Goal: Navigation & Orientation: Go to known website

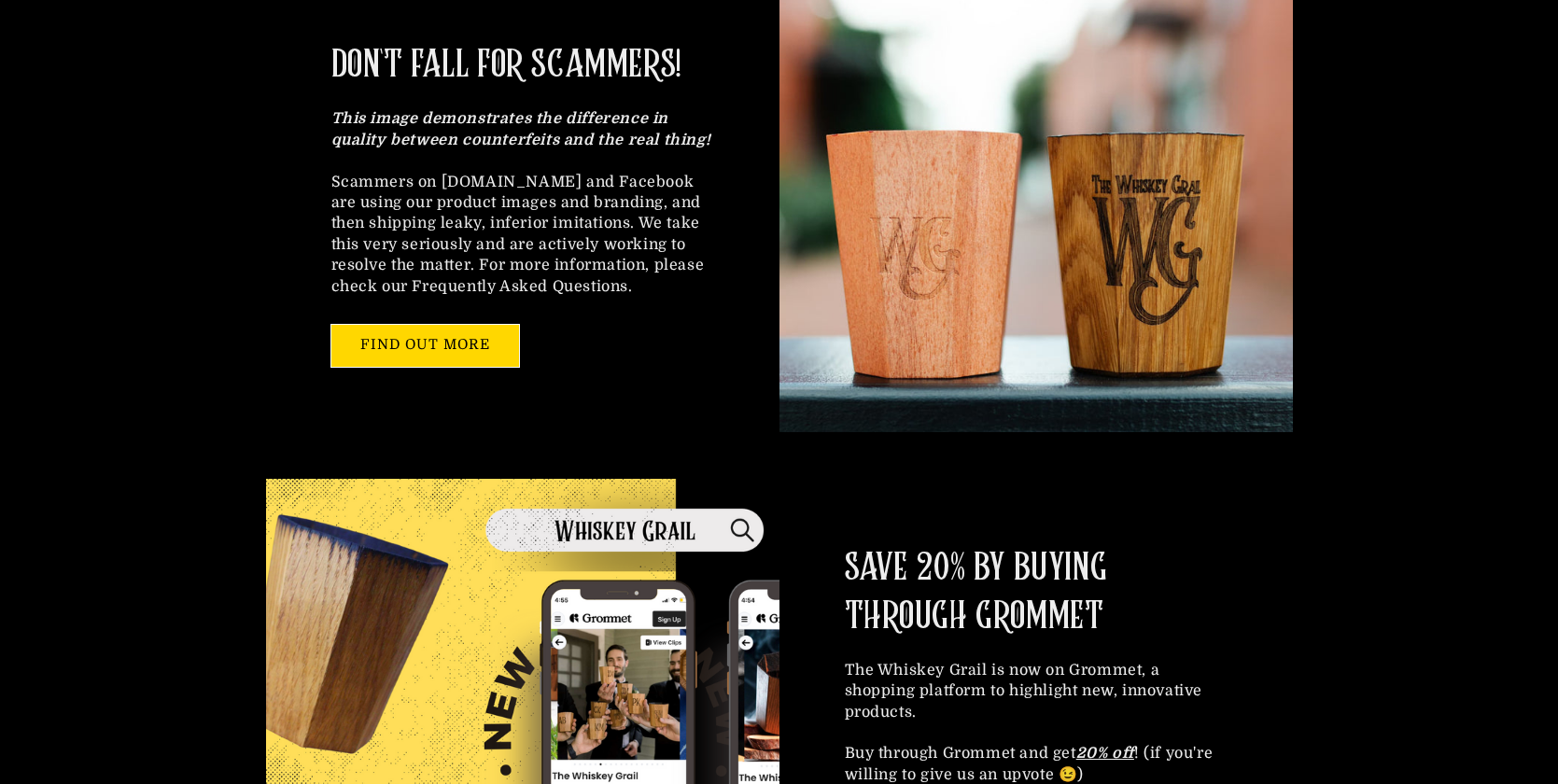
scroll to position [625, 0]
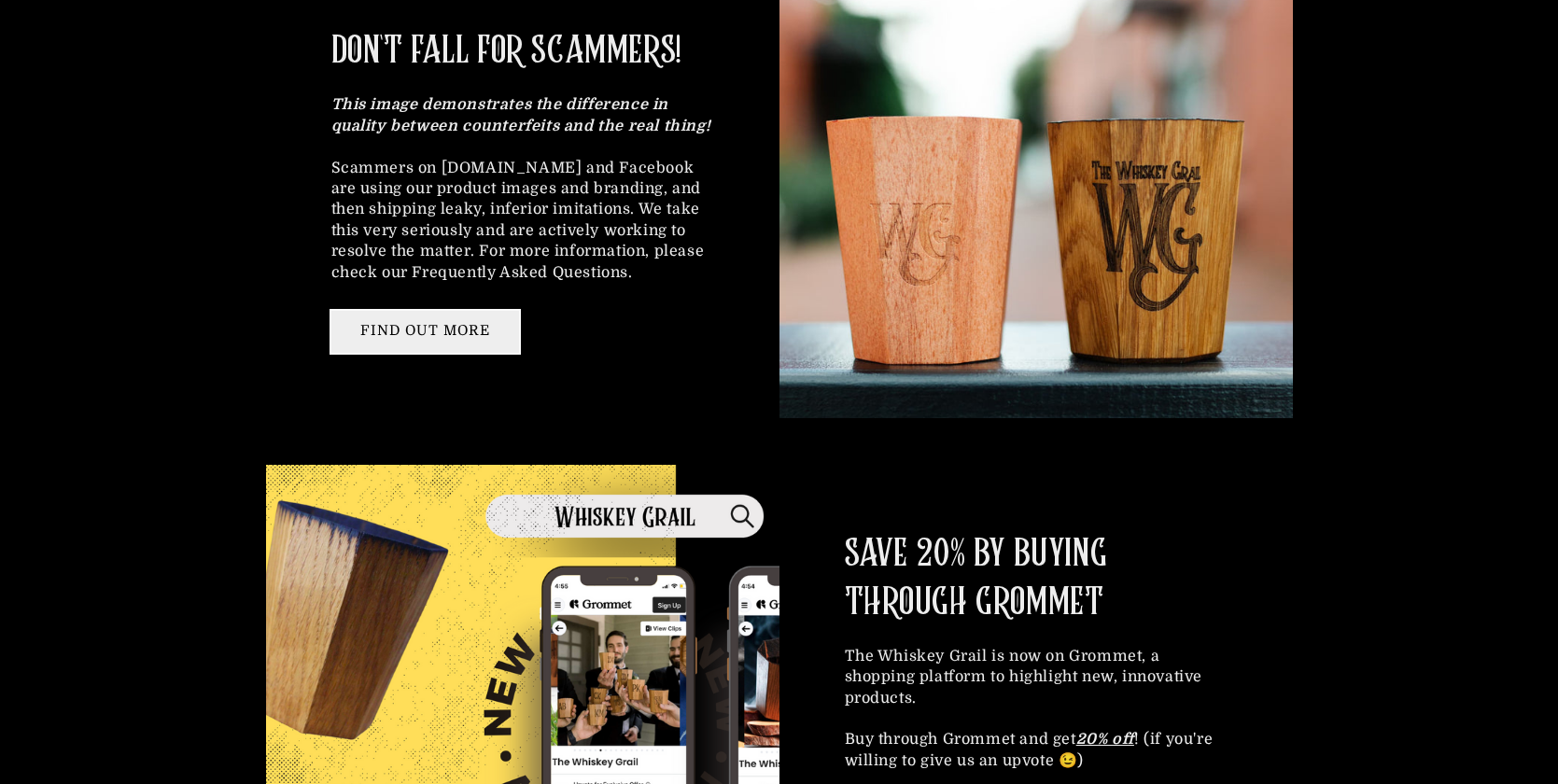
click at [377, 353] on link "FIND OUT MORE" at bounding box center [425, 331] width 188 height 42
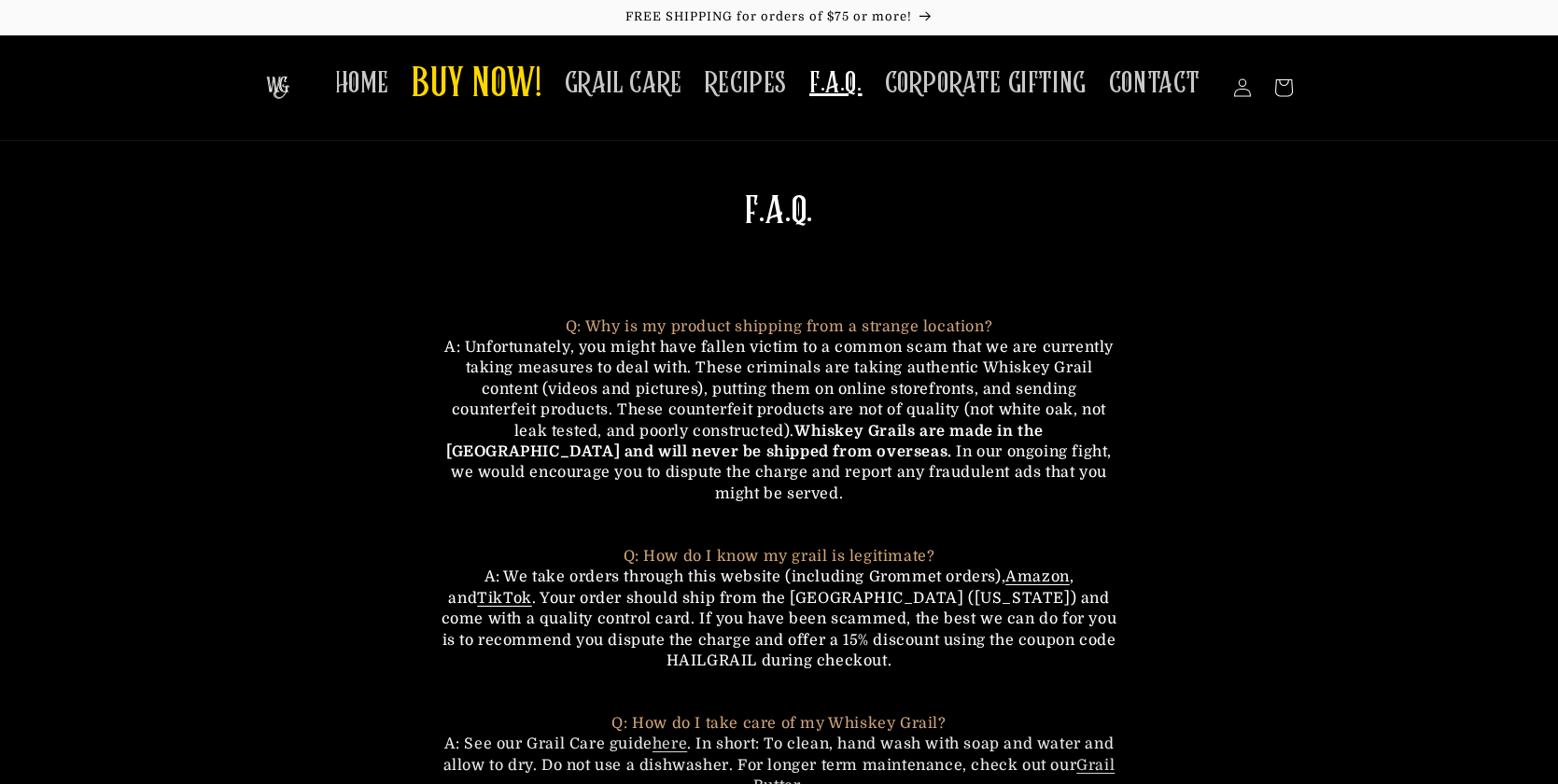
click at [266, 98] on img at bounding box center [278, 88] width 23 height 22
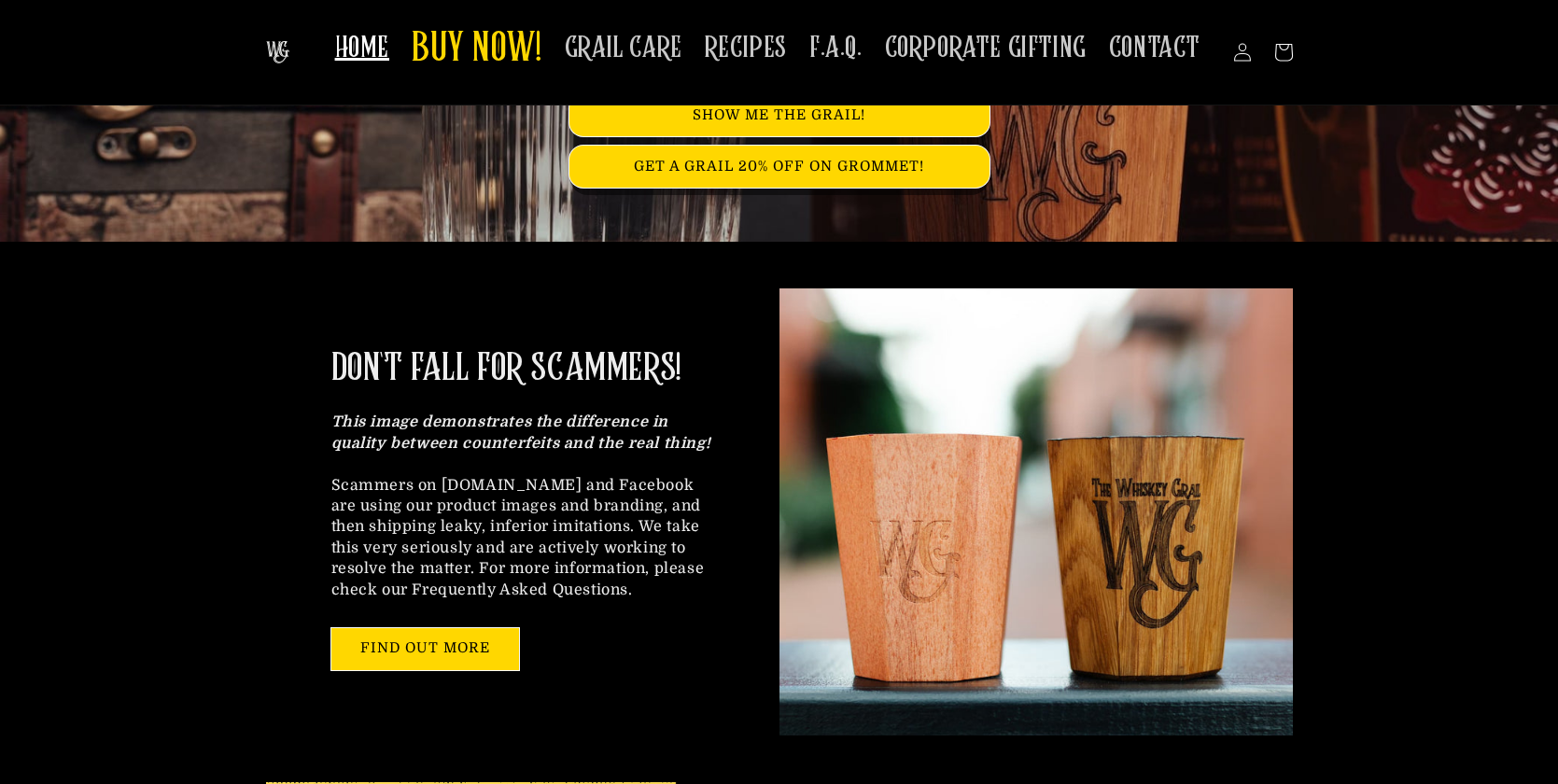
scroll to position [296, 0]
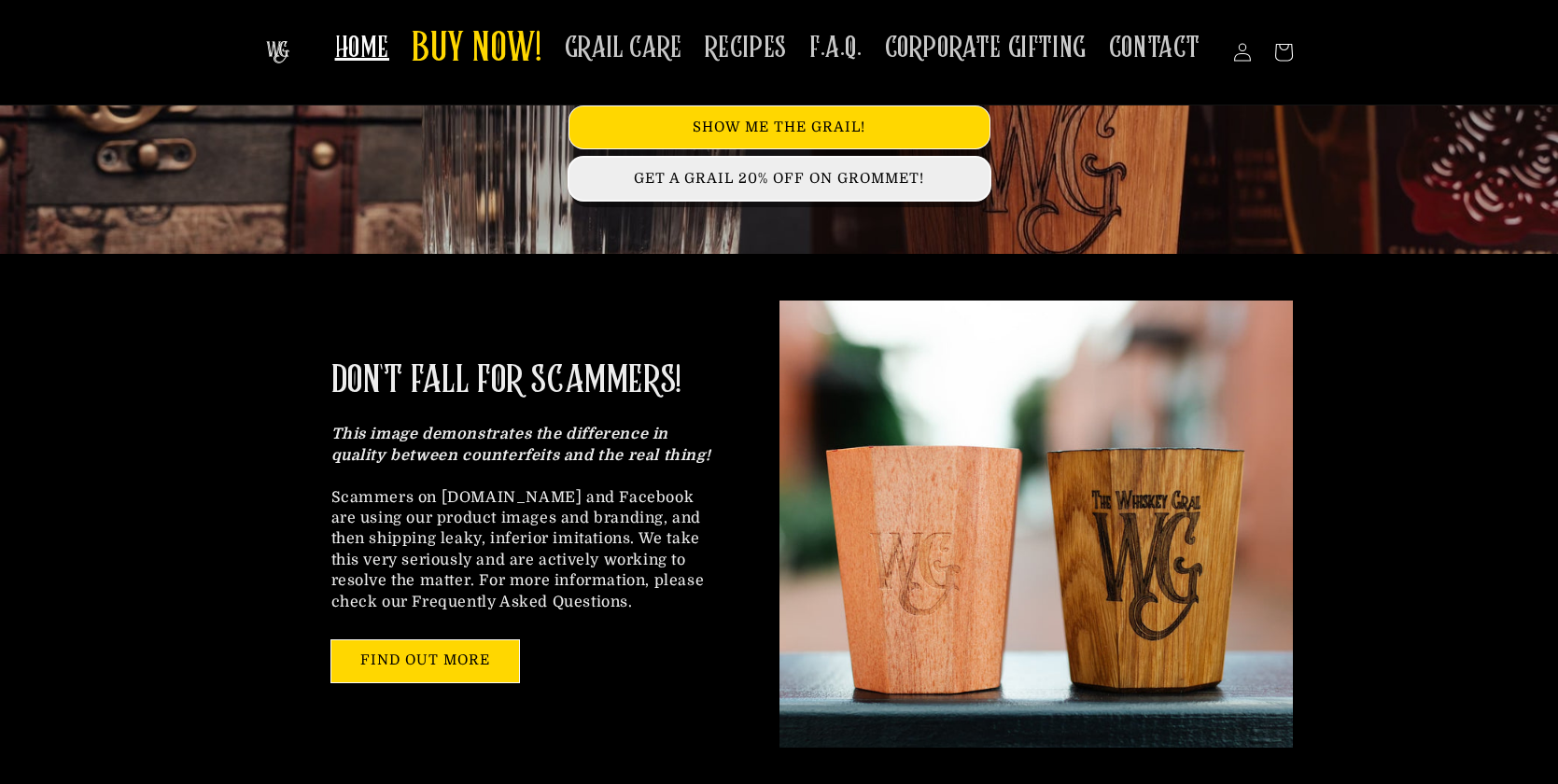
click at [852, 200] on link "GET A GRAIL 20% OFF ON GROMMET!" at bounding box center [779, 178] width 420 height 42
